Goal: Information Seeking & Learning: Learn about a topic

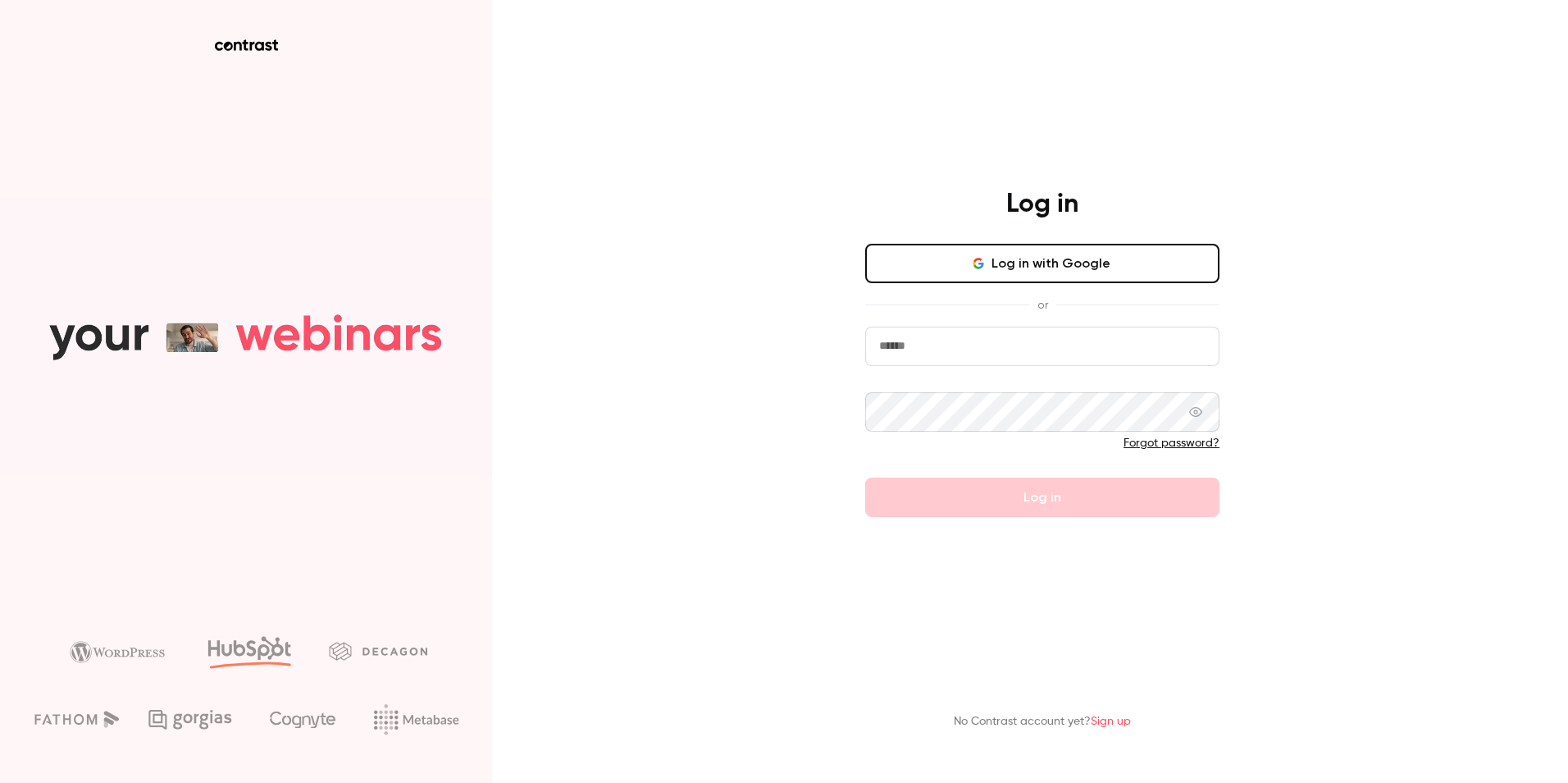
click at [1009, 352] on input "email" at bounding box center [1042, 347] width 354 height 40
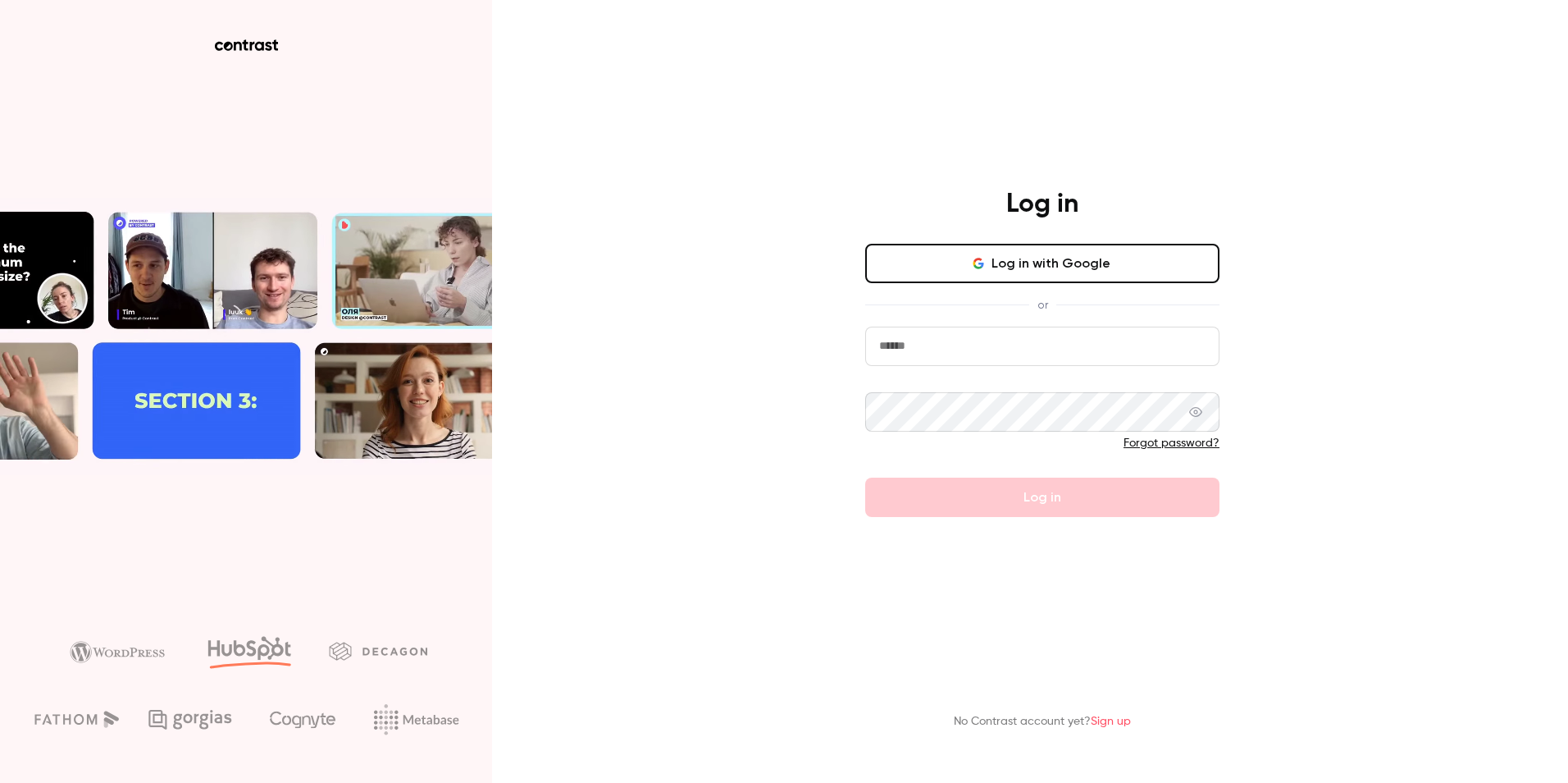
click at [0, 782] on com-1password-button at bounding box center [0, 783] width 0 height 0
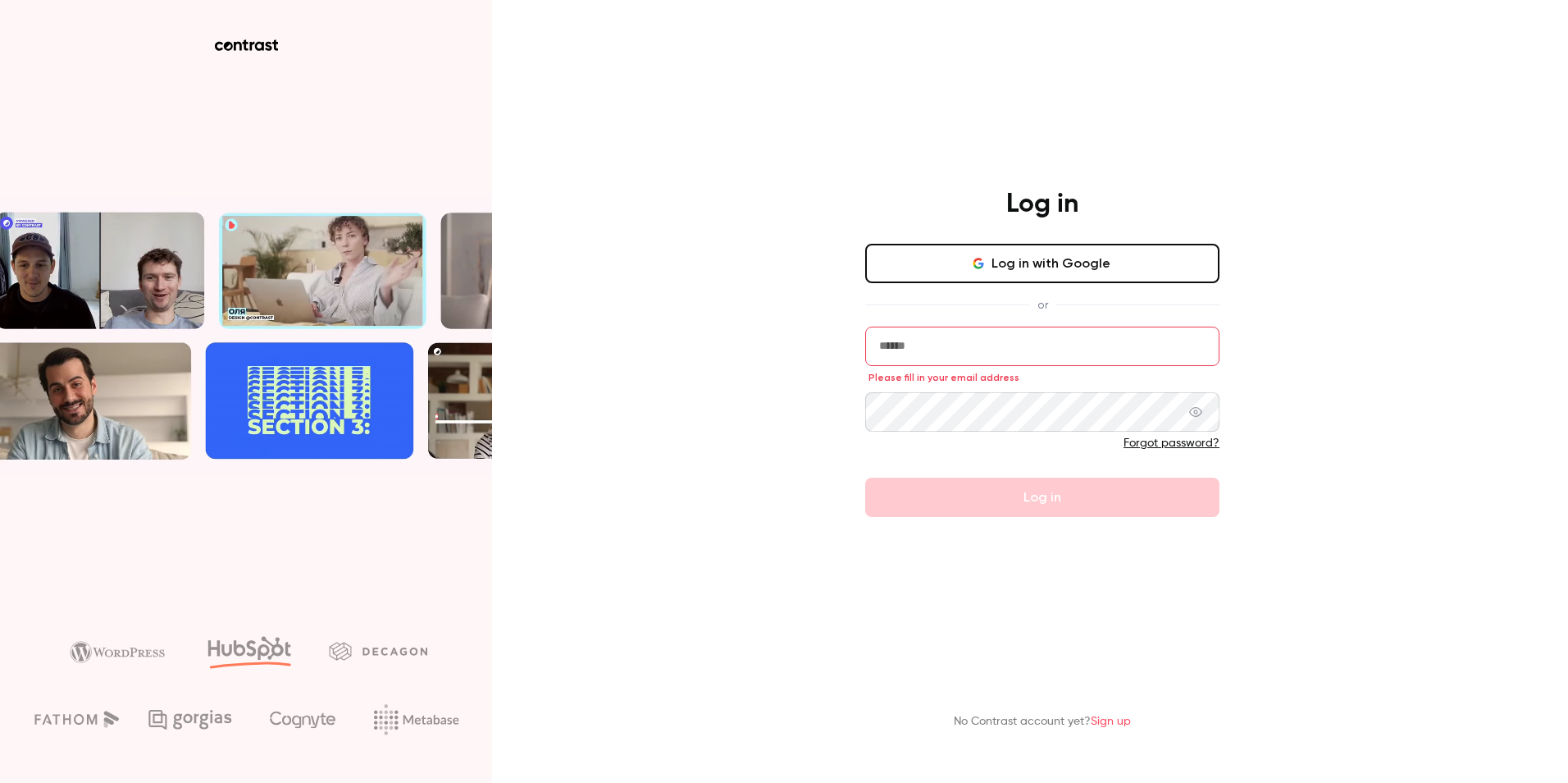
type input "**********"
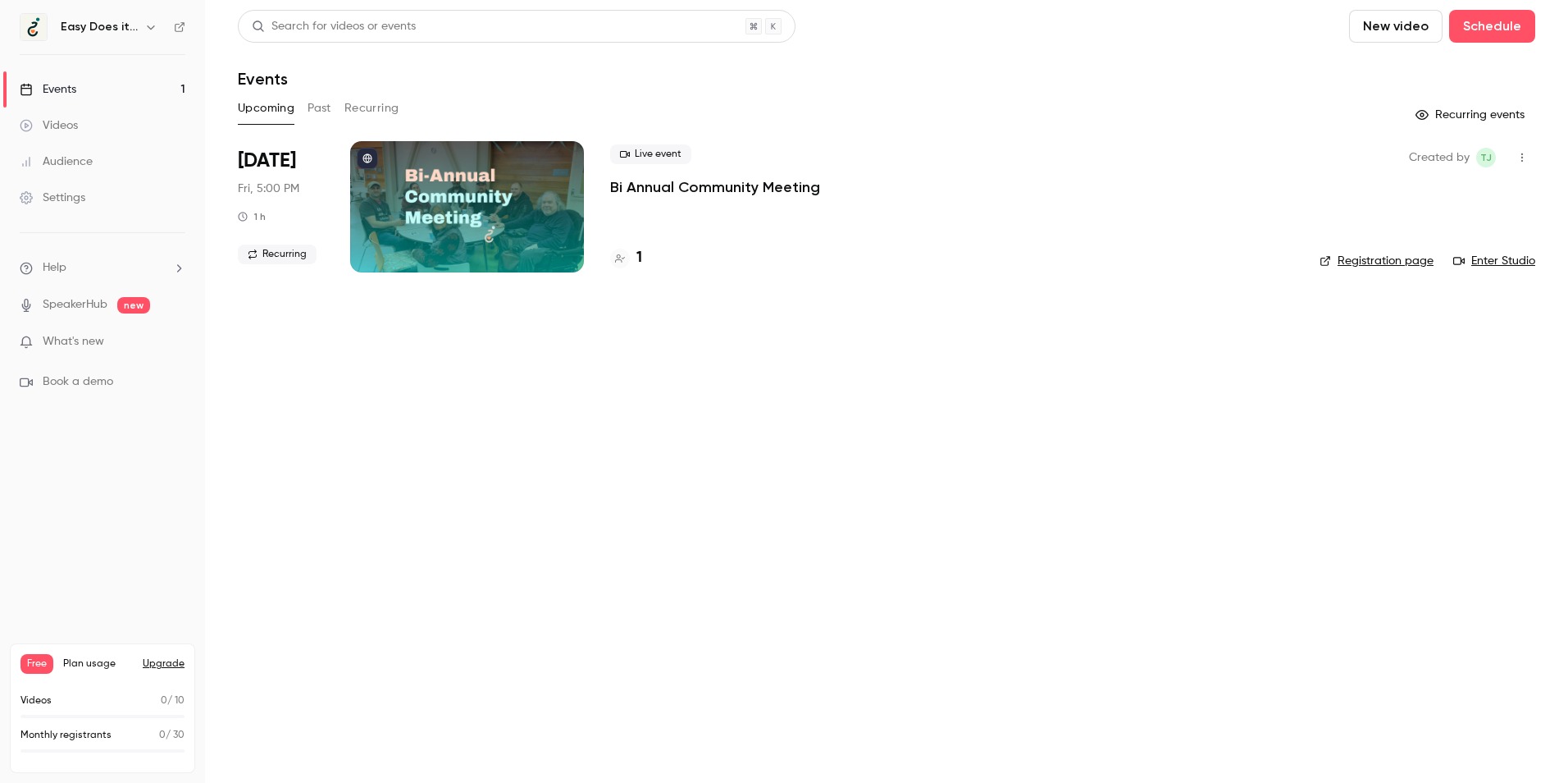
click at [339, 93] on div "Search for videos or events New video Schedule Events Upcoming Past Recurring R…" at bounding box center [886, 151] width 1297 height 282
click at [317, 107] on button "Past" at bounding box center [319, 109] width 24 height 27
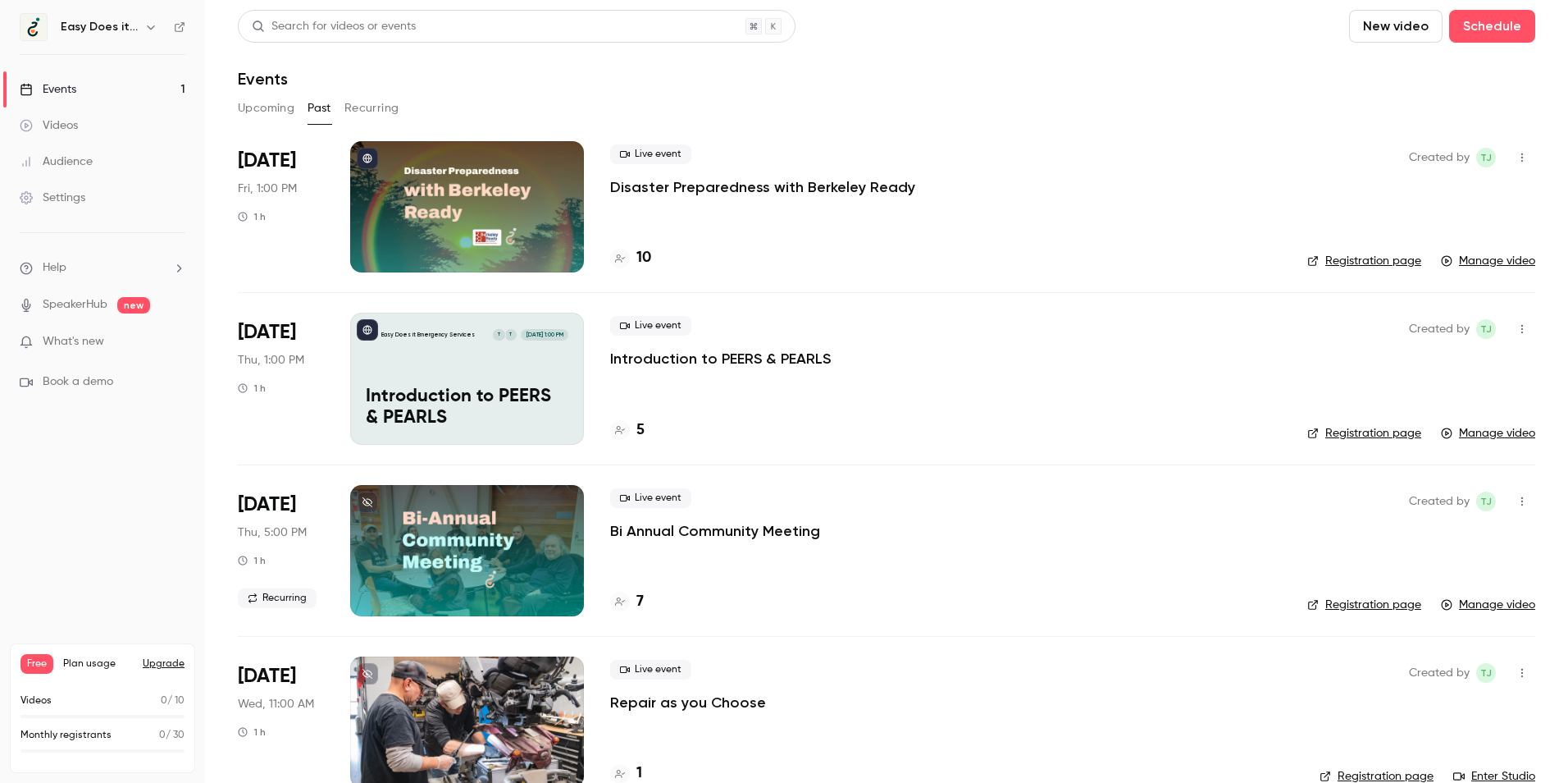
click at [865, 196] on p "Disaster Preparedness with Berkeley Ready" at bounding box center [763, 187] width 305 height 20
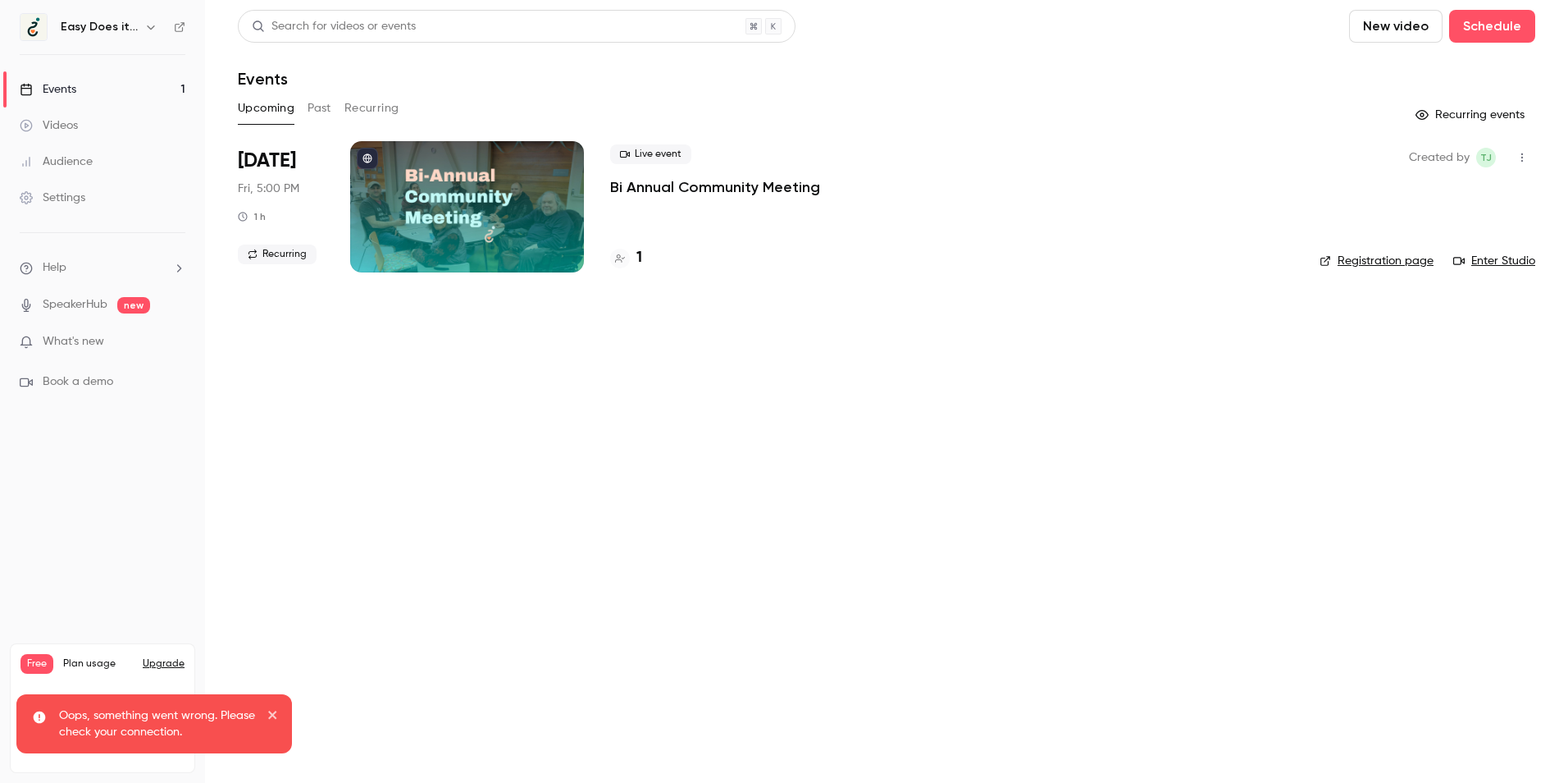
click at [628, 256] on div at bounding box center [620, 258] width 20 height 20
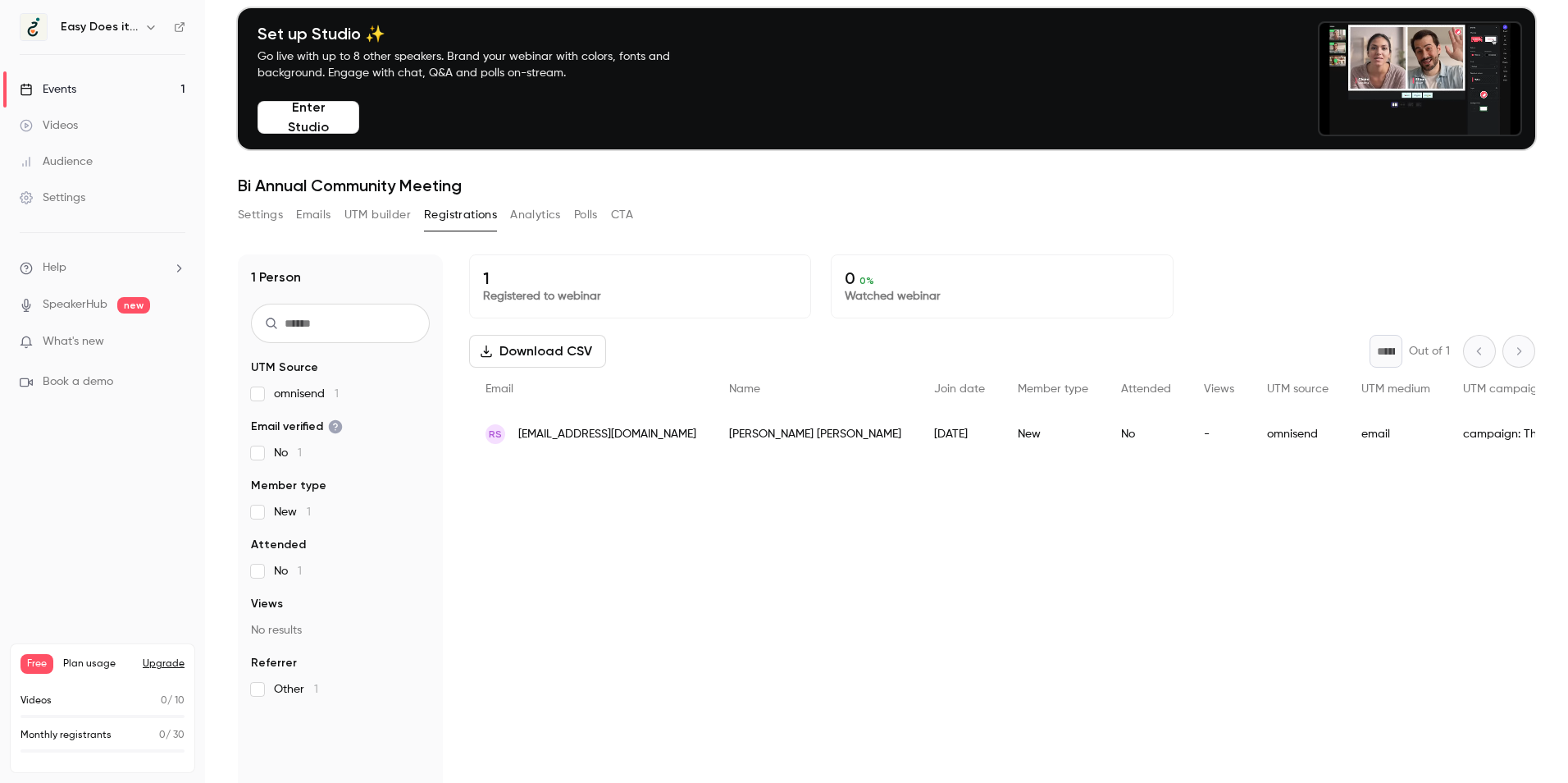
scroll to position [161, 0]
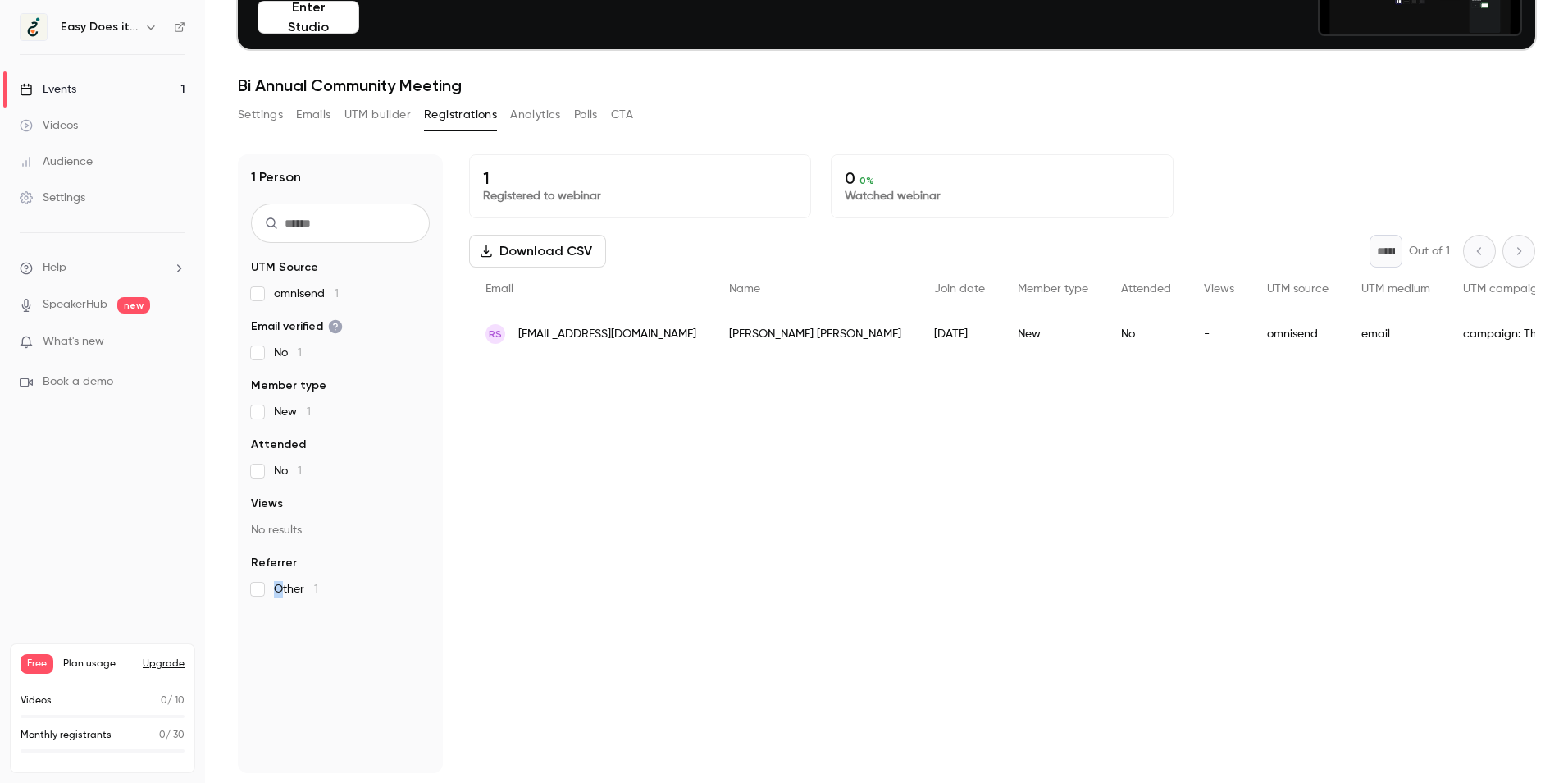
click at [279, 600] on div "1 Person UTM Source omnisend 1 Email verified No 1 Member type New 1 Attended N…" at bounding box center [340, 463] width 205 height 618
drag, startPoint x: 279, startPoint y: 600, endPoint x: 270, endPoint y: 597, distance: 9.5
click at [273, 598] on div "1 Person UTM Source omnisend 1 Email verified No 1 Member type New 1 Attended N…" at bounding box center [340, 463] width 205 height 618
click at [250, 116] on button "Settings" at bounding box center [260, 115] width 45 height 27
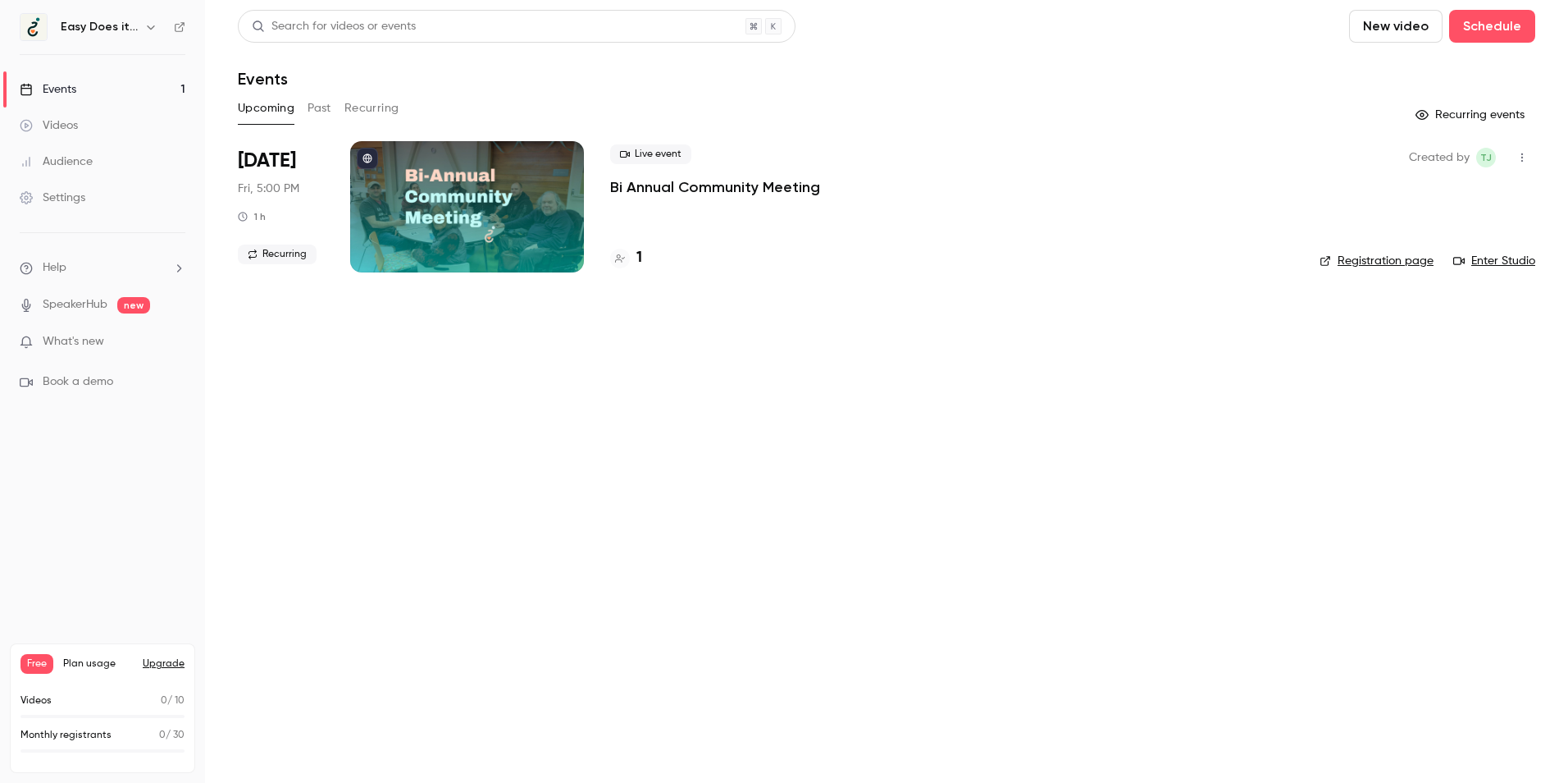
click at [316, 114] on button "Past" at bounding box center [319, 109] width 24 height 27
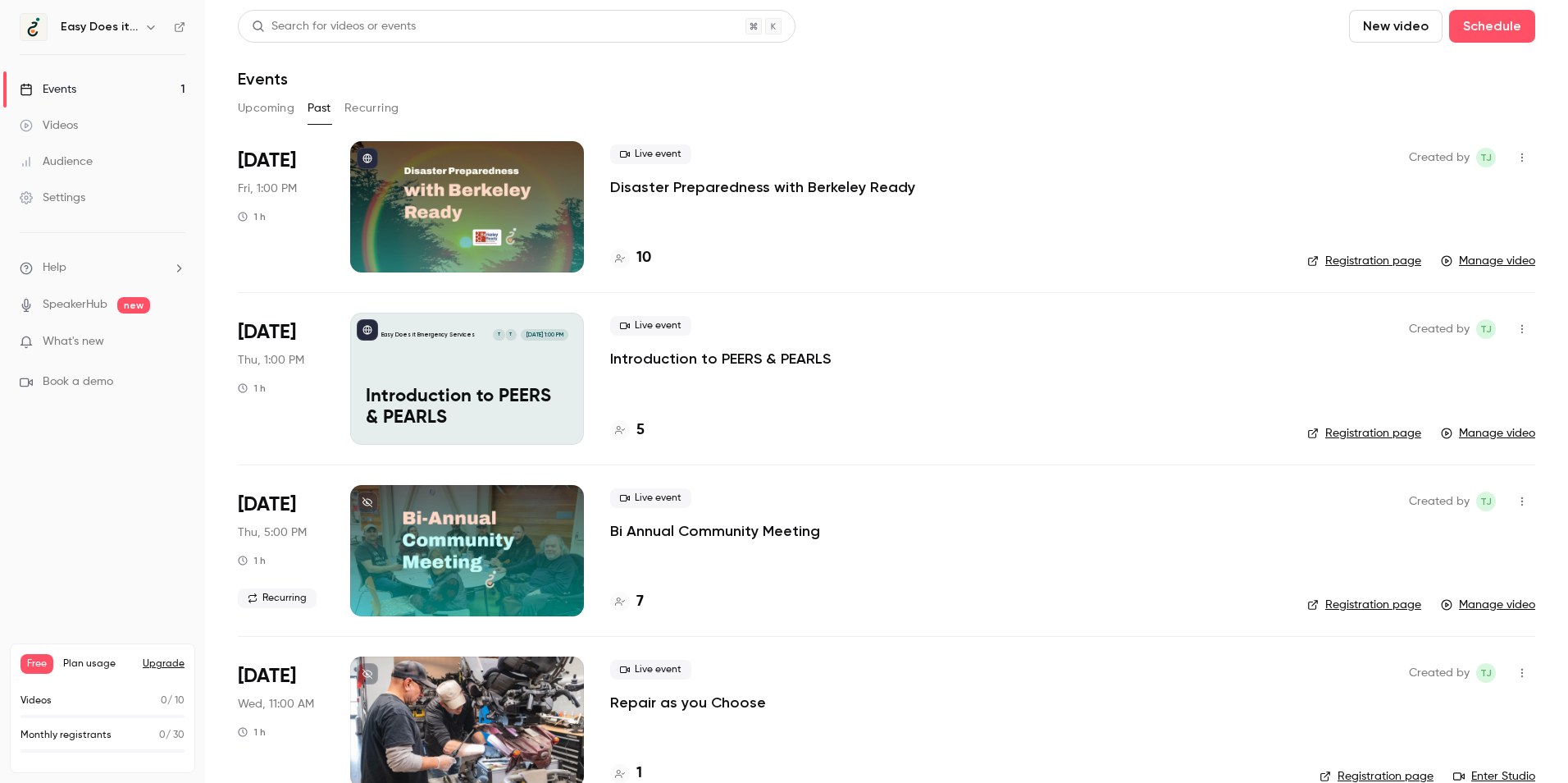
click at [745, 184] on p "Disaster Preparedness with Berkeley Ready" at bounding box center [763, 187] width 305 height 20
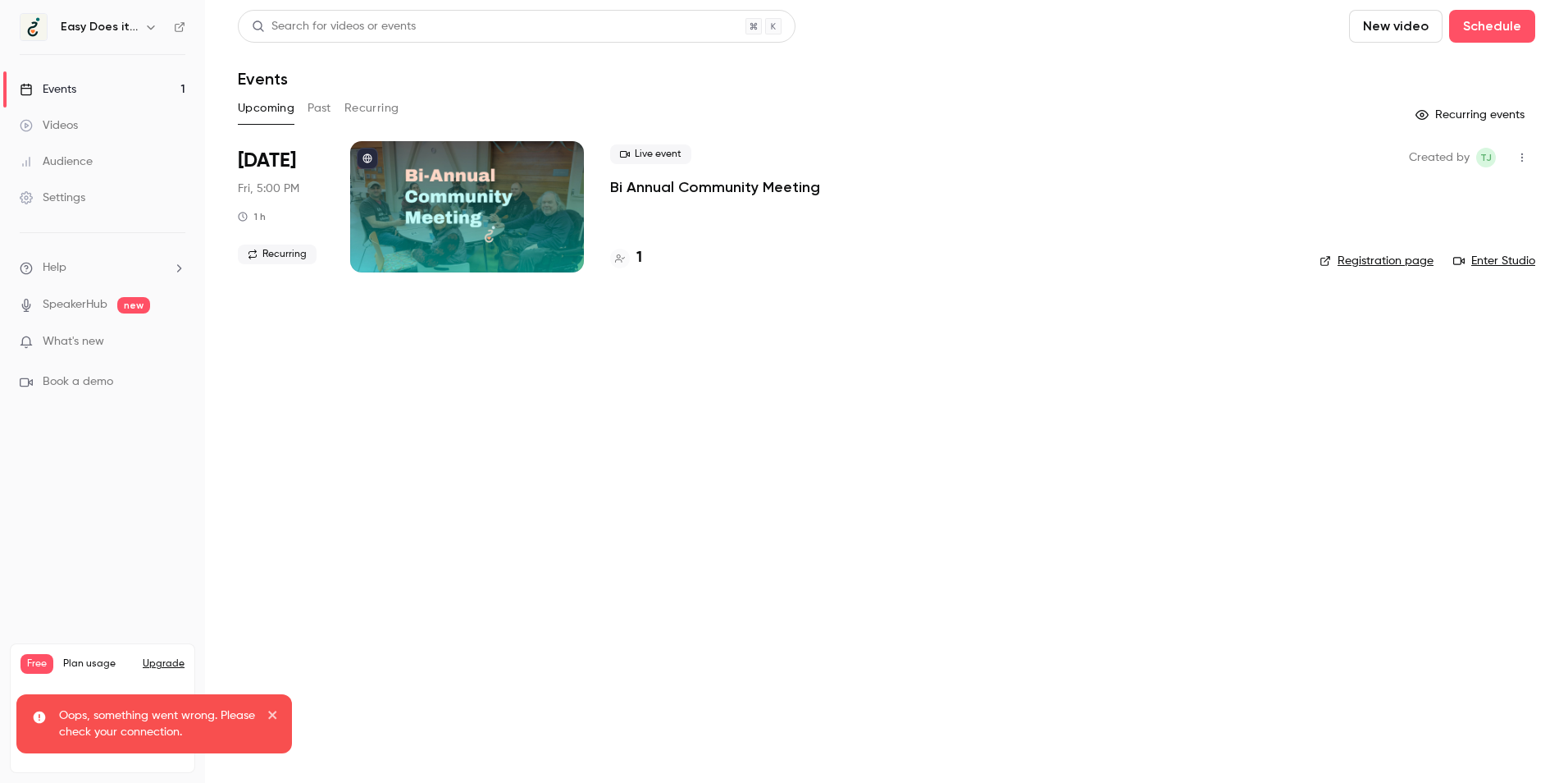
click at [273, 710] on icon "close" at bounding box center [273, 715] width 11 height 13
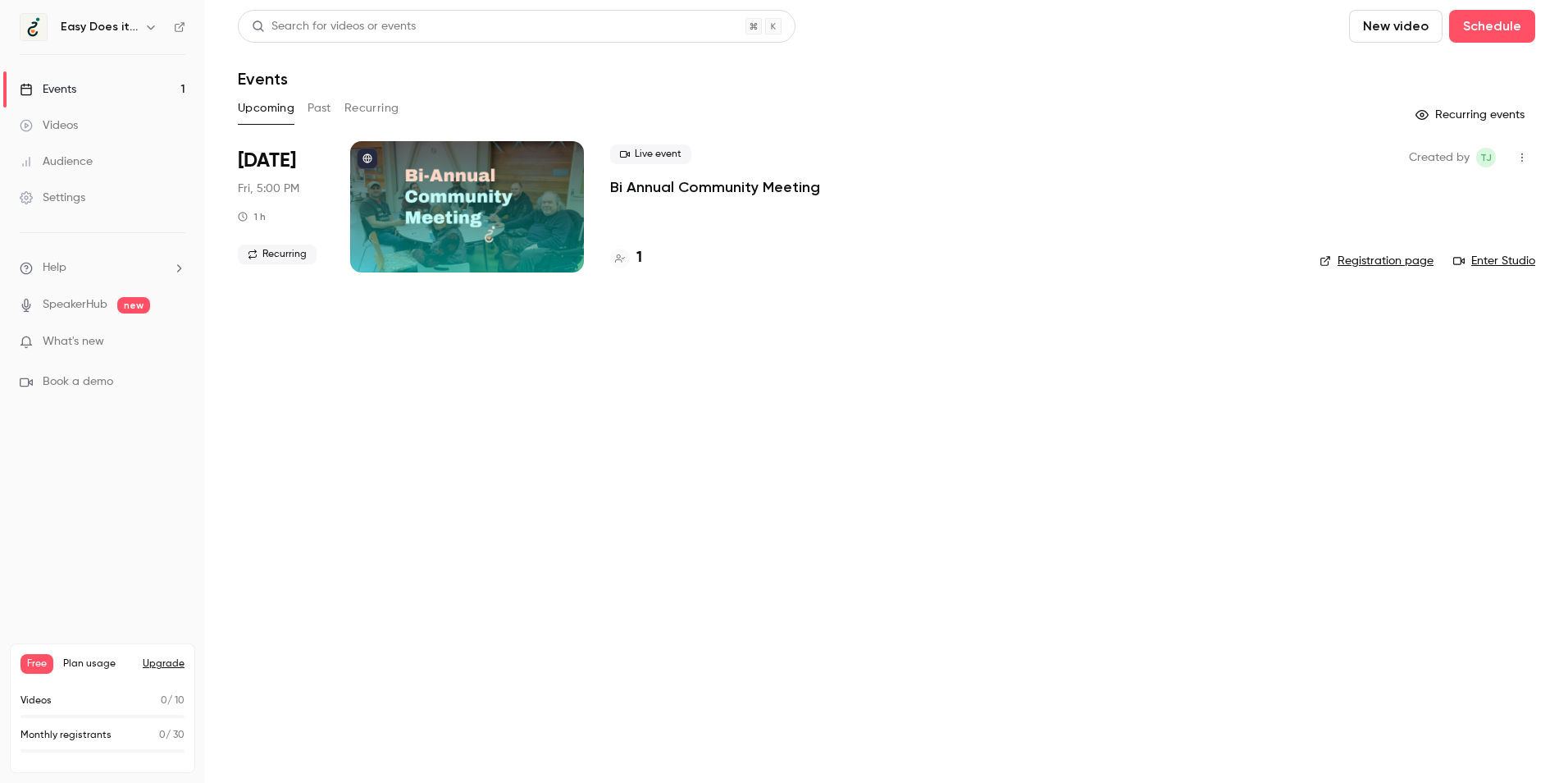
click at [323, 116] on button "Past" at bounding box center [319, 109] width 24 height 27
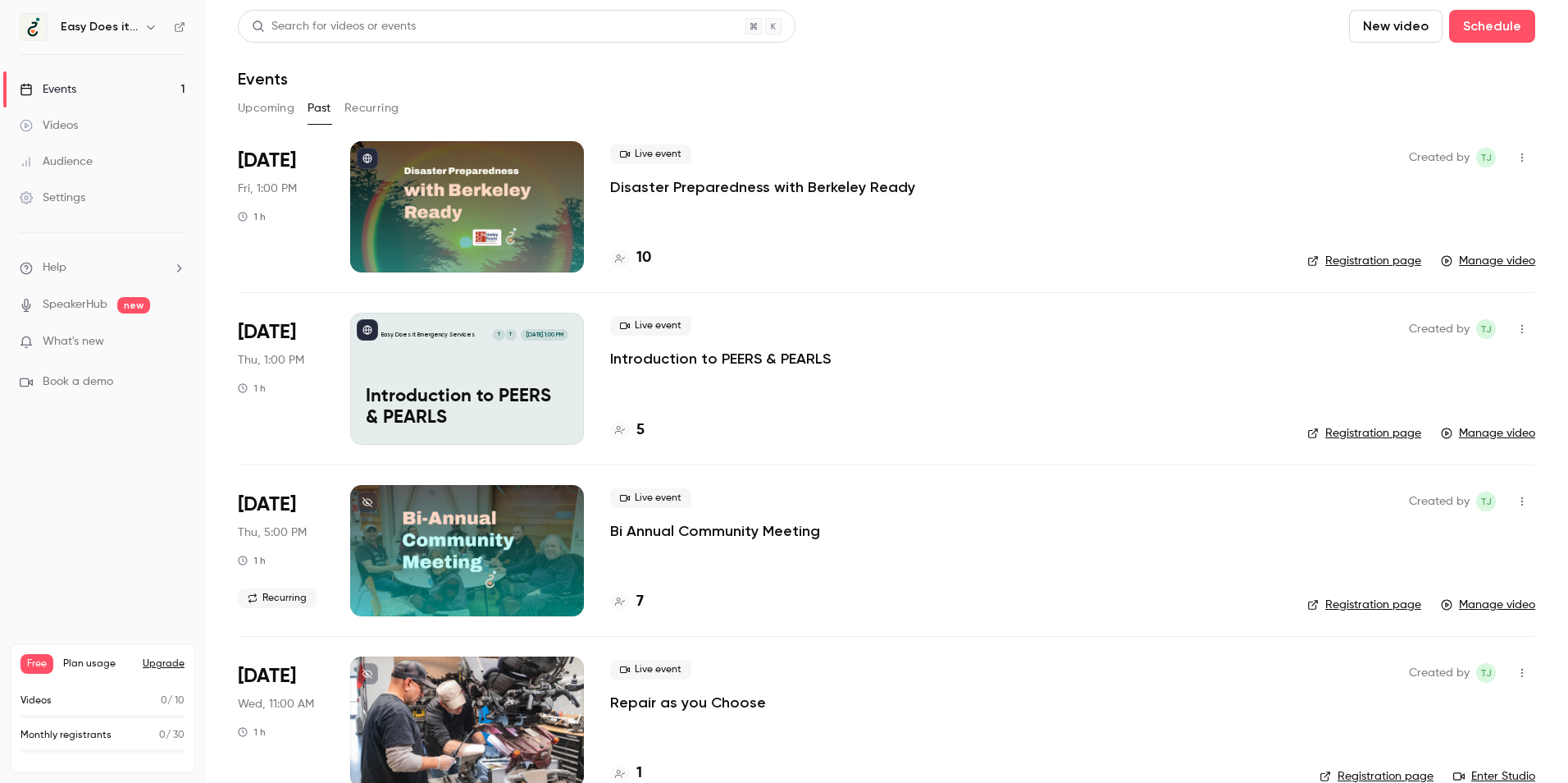
click at [751, 178] on p "Disaster Preparedness with Berkeley Ready" at bounding box center [763, 187] width 305 height 20
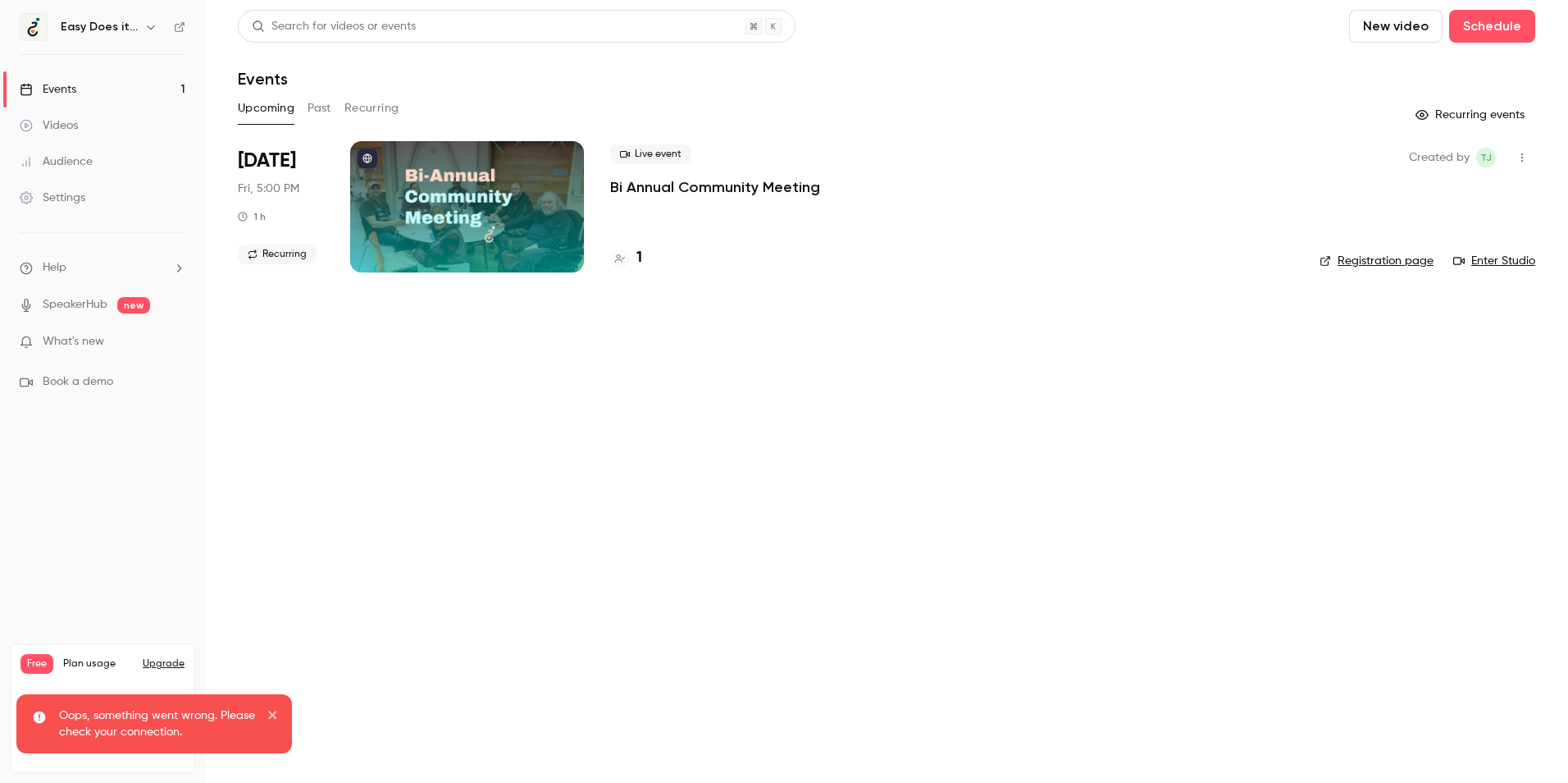
click at [320, 106] on button "Past" at bounding box center [319, 109] width 24 height 27
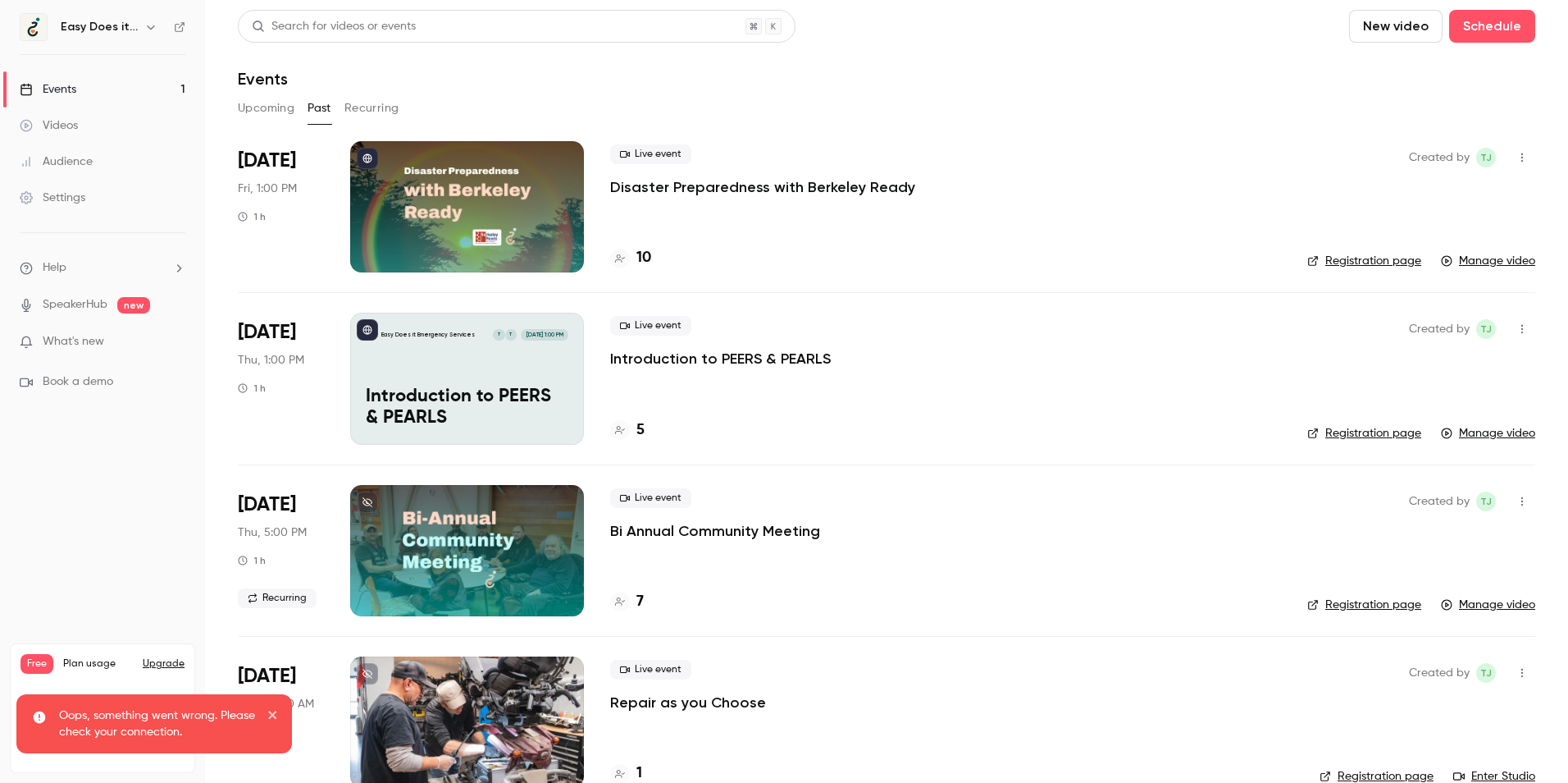
click at [1509, 148] on button "button" at bounding box center [1522, 158] width 26 height 27
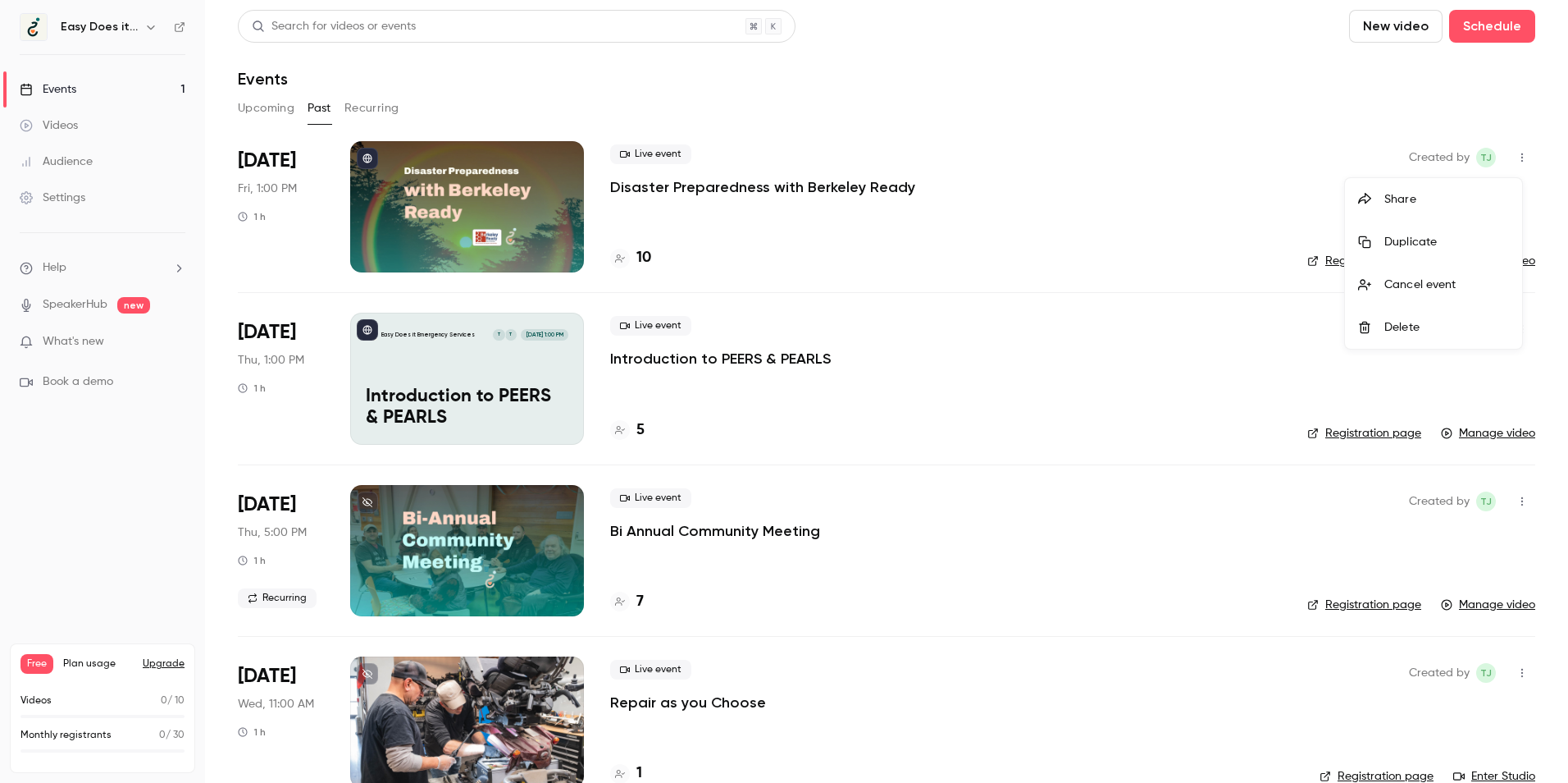
click at [270, 158] on div at bounding box center [784, 391] width 1568 height 783
click at [445, 205] on div at bounding box center [467, 206] width 234 height 132
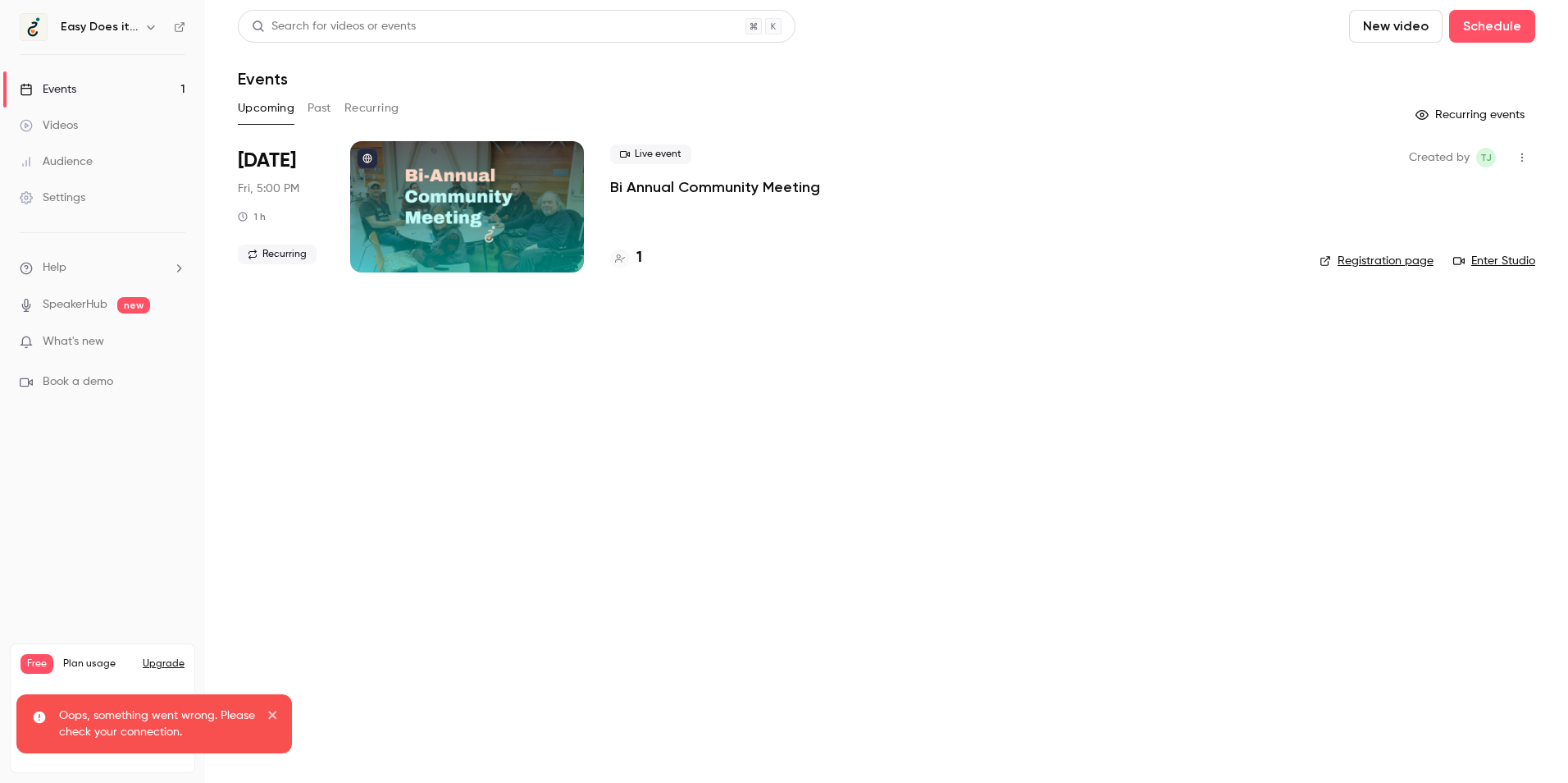
click at [399, 190] on div at bounding box center [467, 206] width 234 height 132
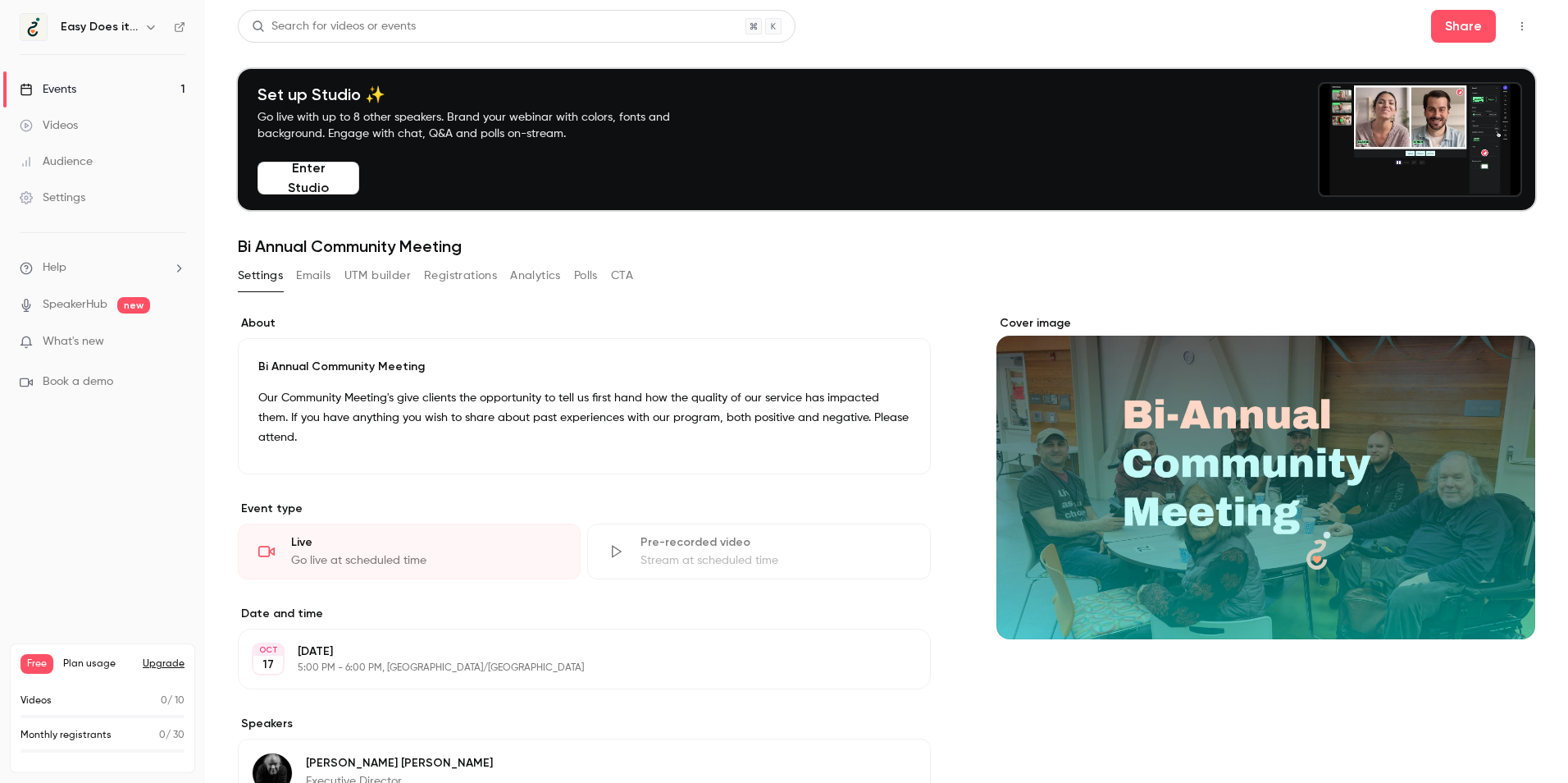
click at [71, 169] on link "Audience" at bounding box center [102, 162] width 205 height 36
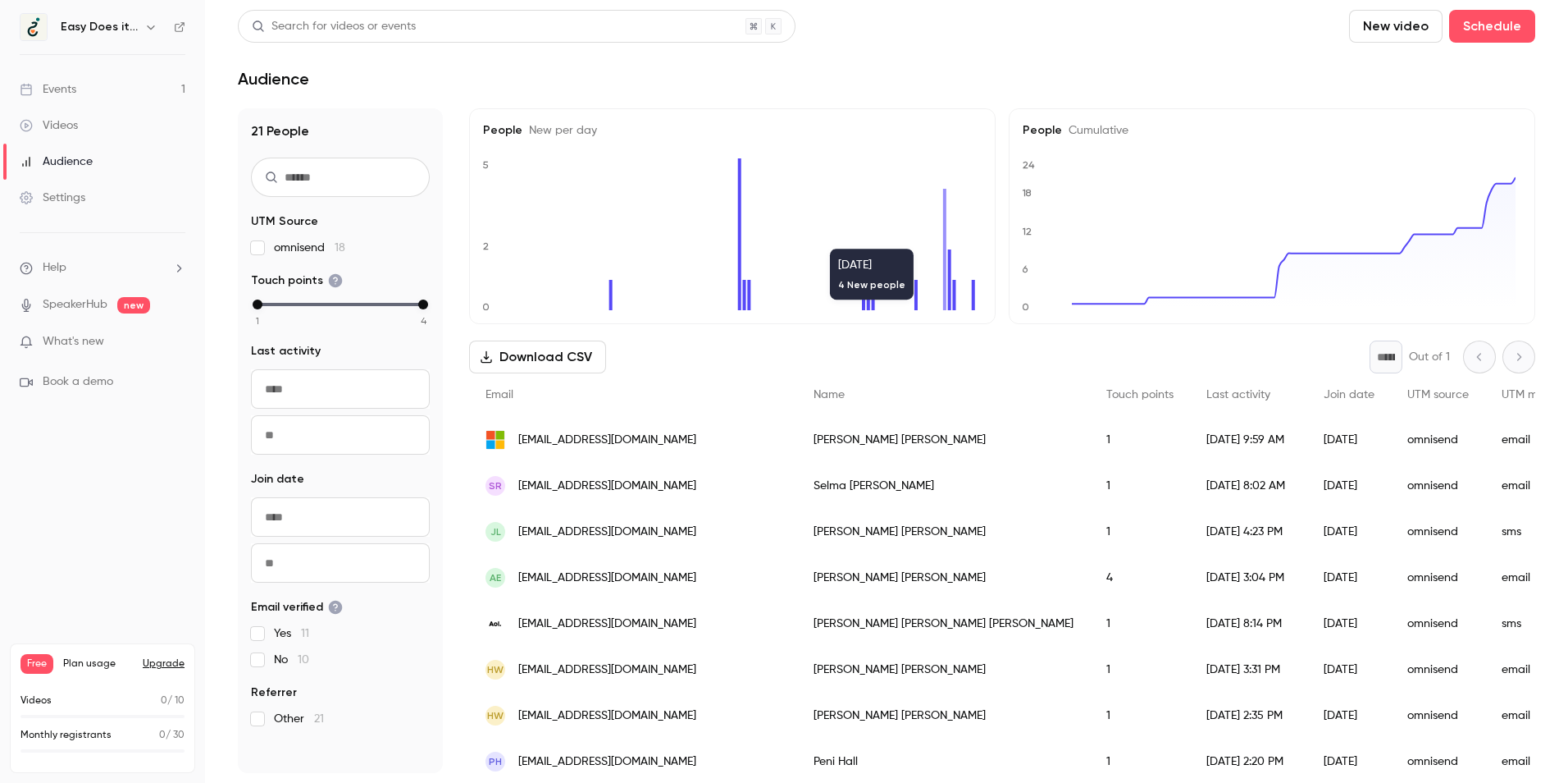
click at [1014, 336] on div "People New per day 0 2 5 [DATE] 4 New people People Cumulative 0 6 12 18 24 Dow…" at bounding box center [1002, 440] width 1066 height 665
click at [67, 99] on link "Events 1" at bounding box center [102, 89] width 205 height 36
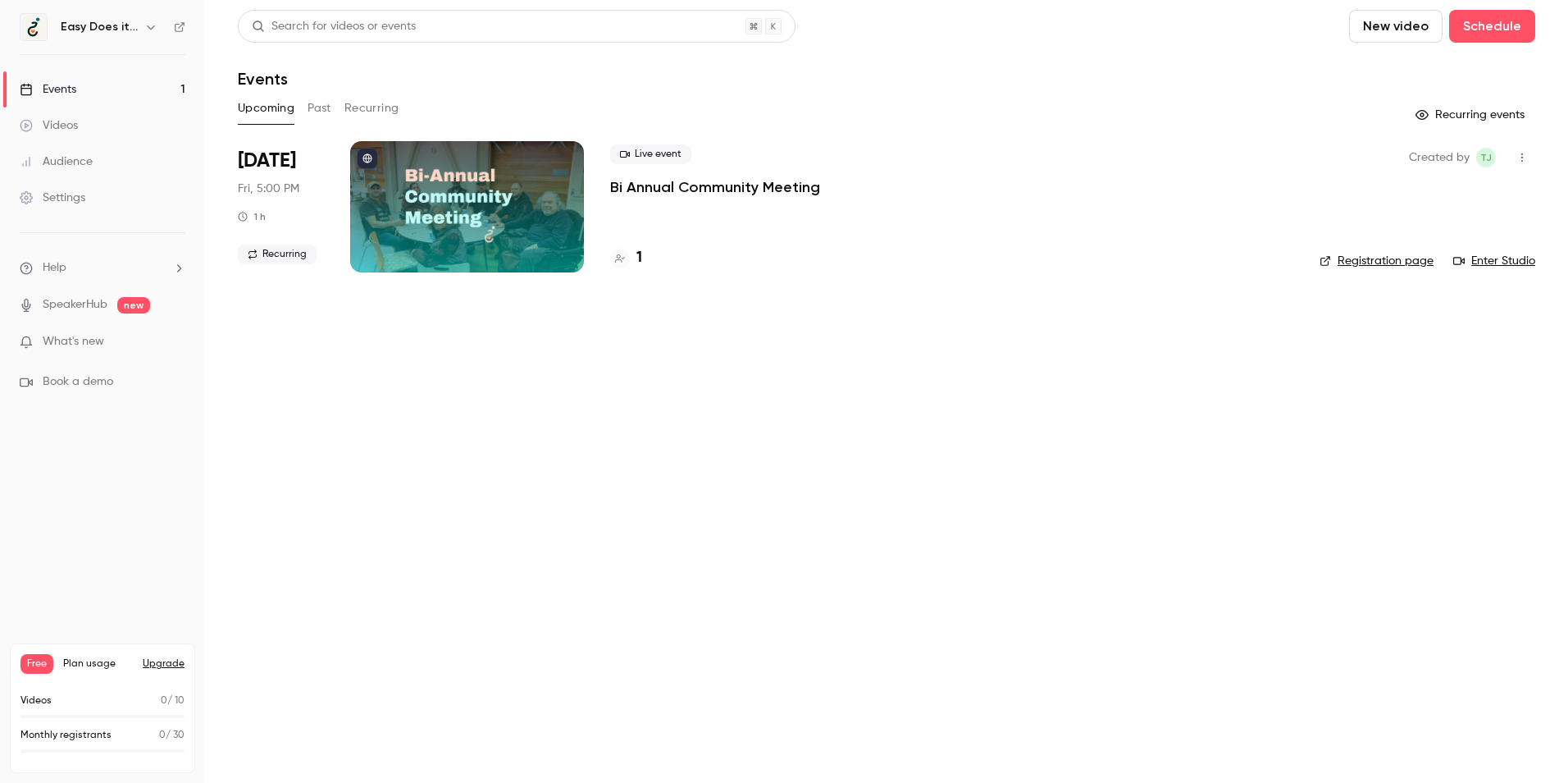
click at [309, 116] on button "Past" at bounding box center [319, 109] width 24 height 27
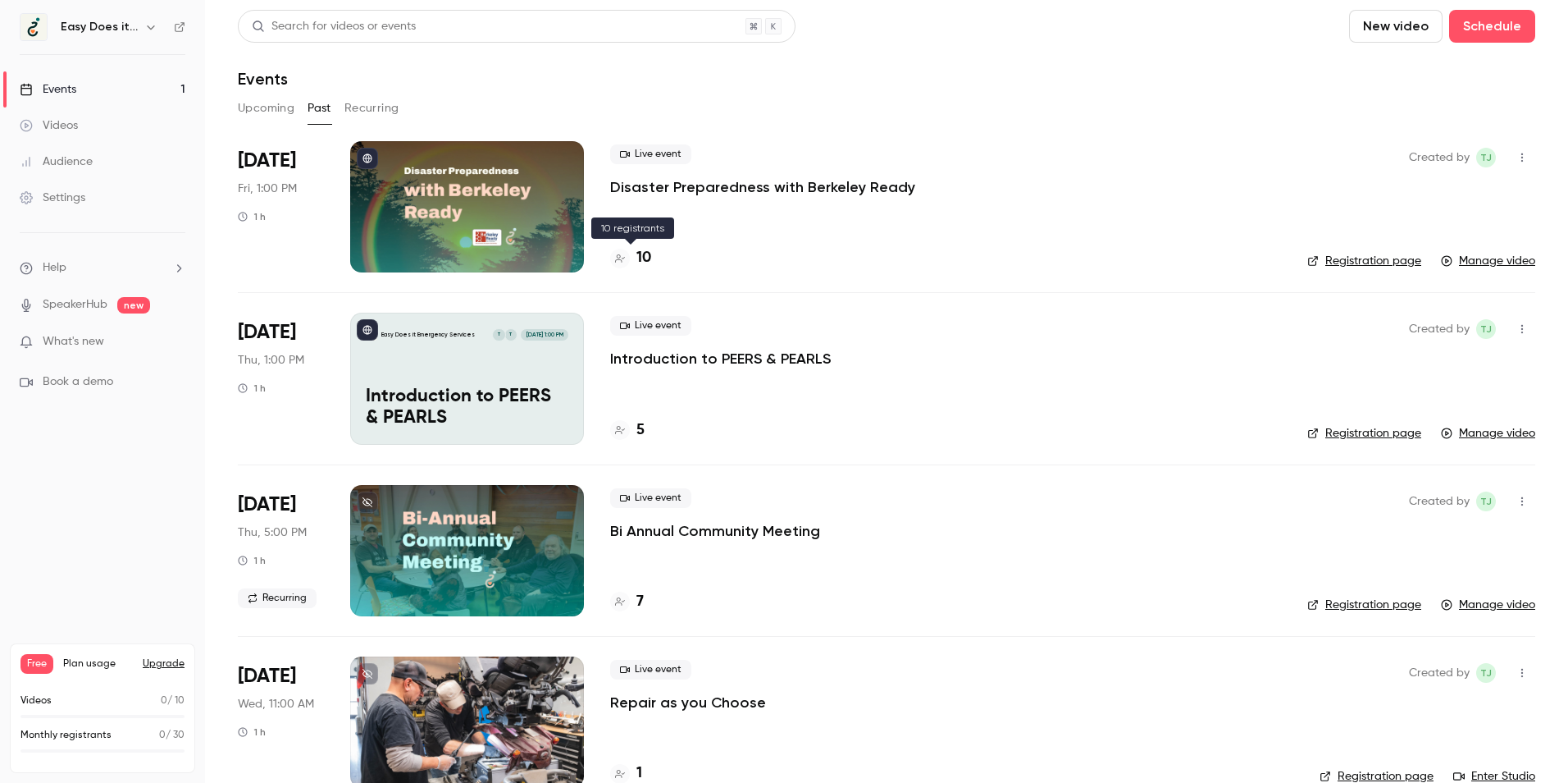
click at [648, 259] on h4 "10" at bounding box center [643, 258] width 15 height 22
